Goal: Check status: Check status

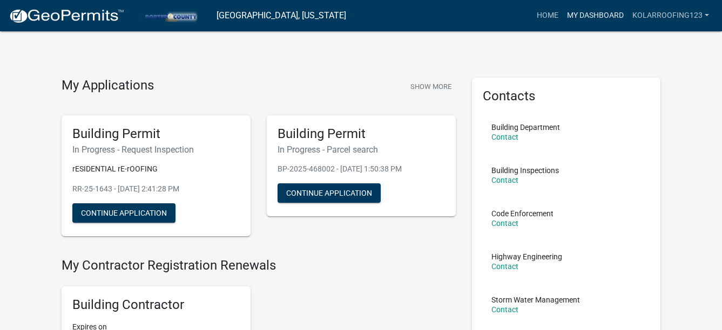
click at [603, 16] on link "My Dashboard" at bounding box center [595, 15] width 65 height 21
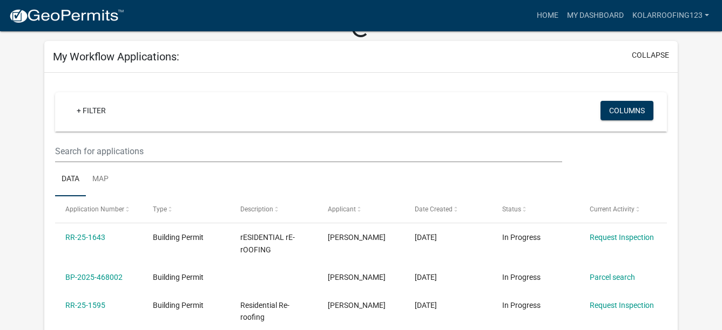
scroll to position [108, 0]
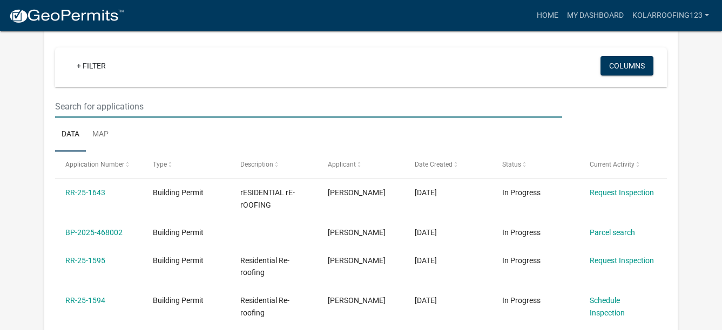
click at [117, 112] on input "text" at bounding box center [308, 107] width 507 height 22
type input "664"
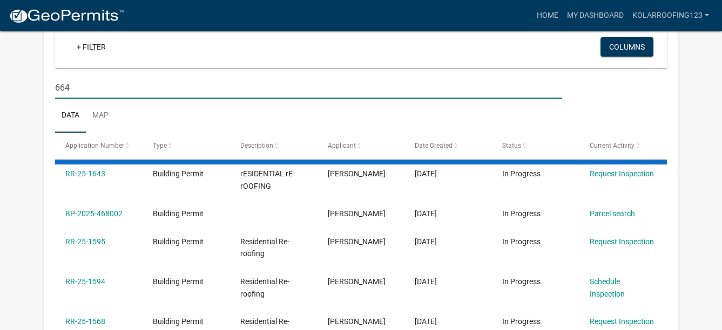
scroll to position [89, 0]
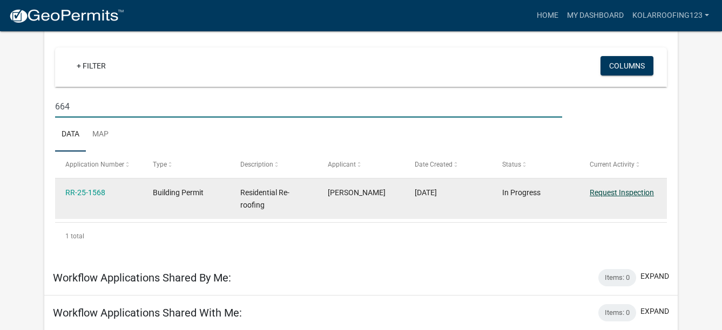
click at [596, 191] on link "Request Inspection" at bounding box center [622, 192] width 64 height 9
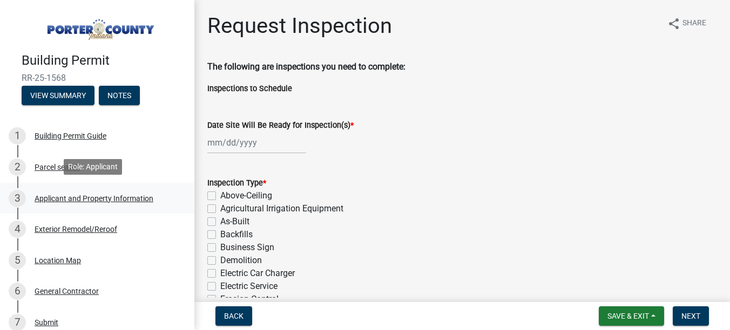
click at [48, 197] on div "Applicant and Property Information" at bounding box center [94, 199] width 119 height 8
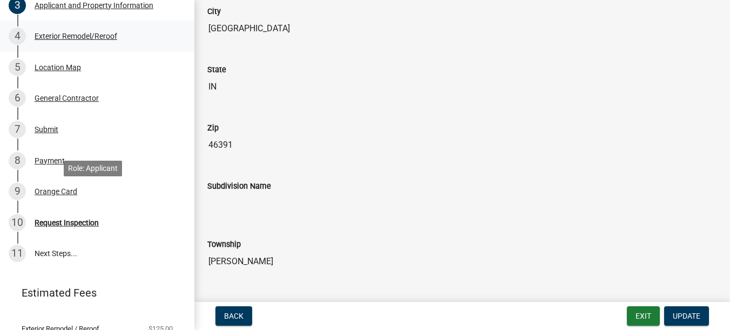
scroll to position [216, 0]
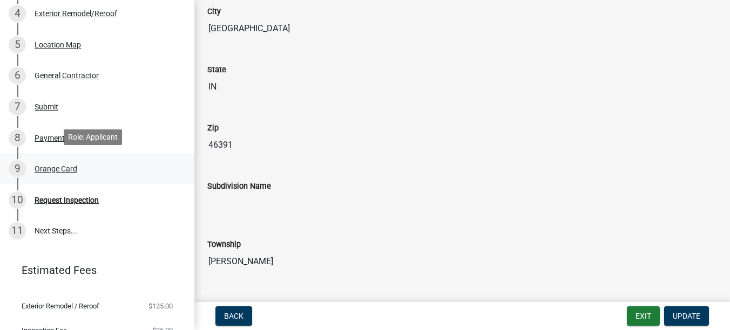
click at [51, 171] on div "Orange Card" at bounding box center [56, 169] width 43 height 8
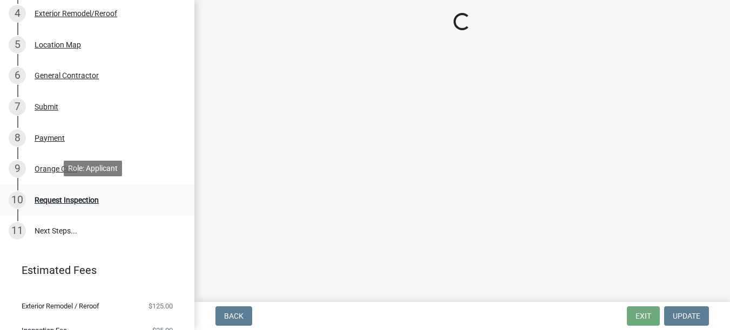
click at [54, 200] on div "Request Inspection" at bounding box center [67, 201] width 64 height 8
